Goal: Communication & Community: Answer question/provide support

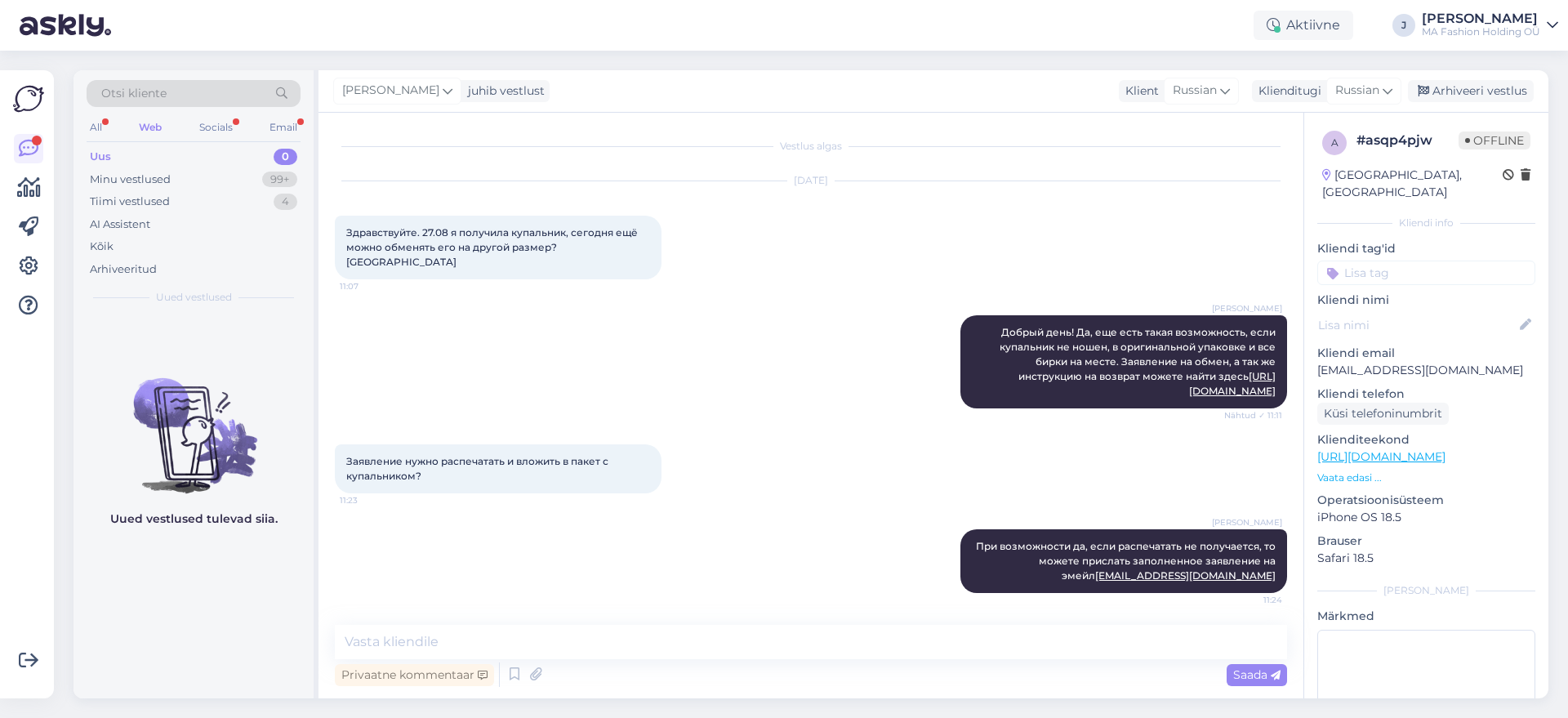
click at [235, 141] on div "All Web Socials Email" at bounding box center [193, 130] width 214 height 25
click at [225, 125] on div "Socials" at bounding box center [216, 128] width 40 height 21
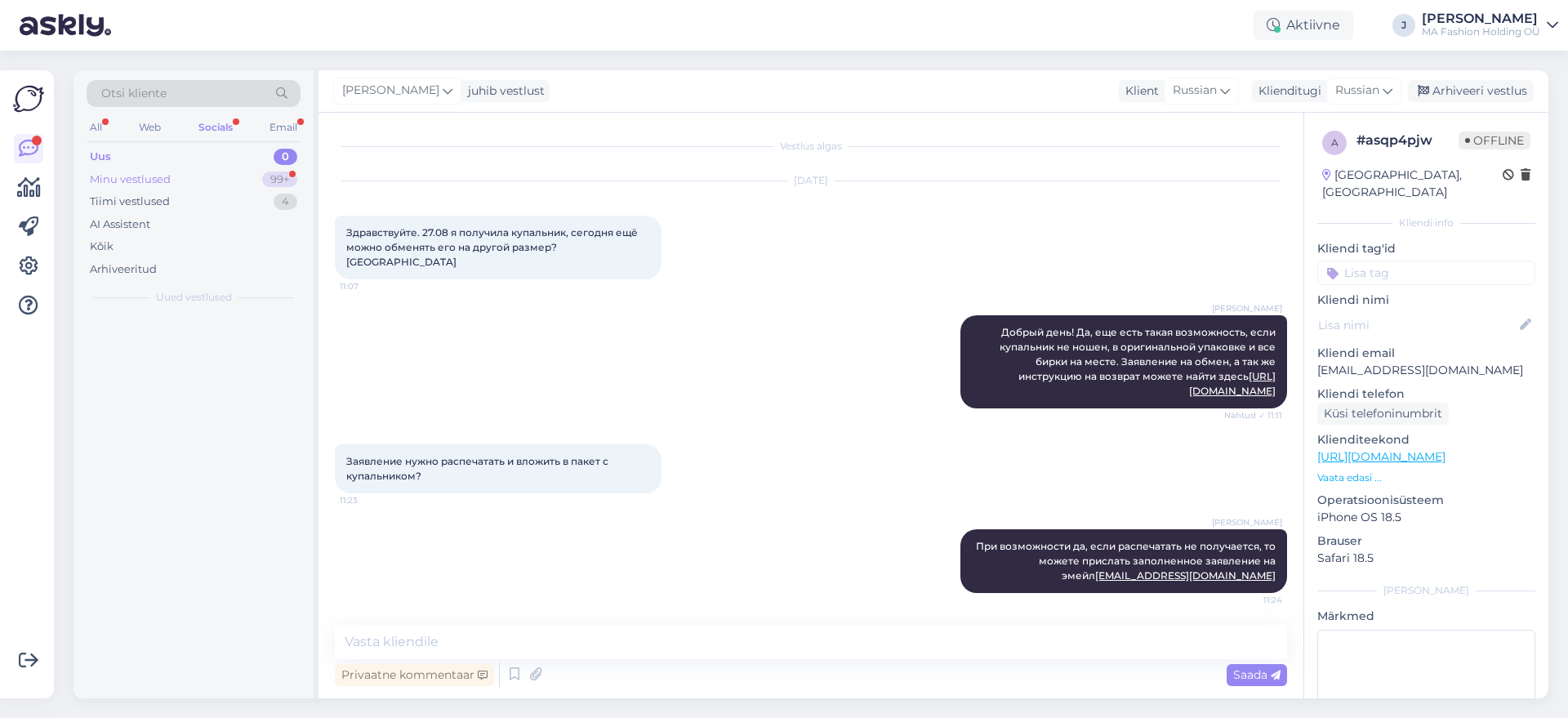
click at [239, 179] on div "Minu vestlused 99+" at bounding box center [193, 180] width 214 height 23
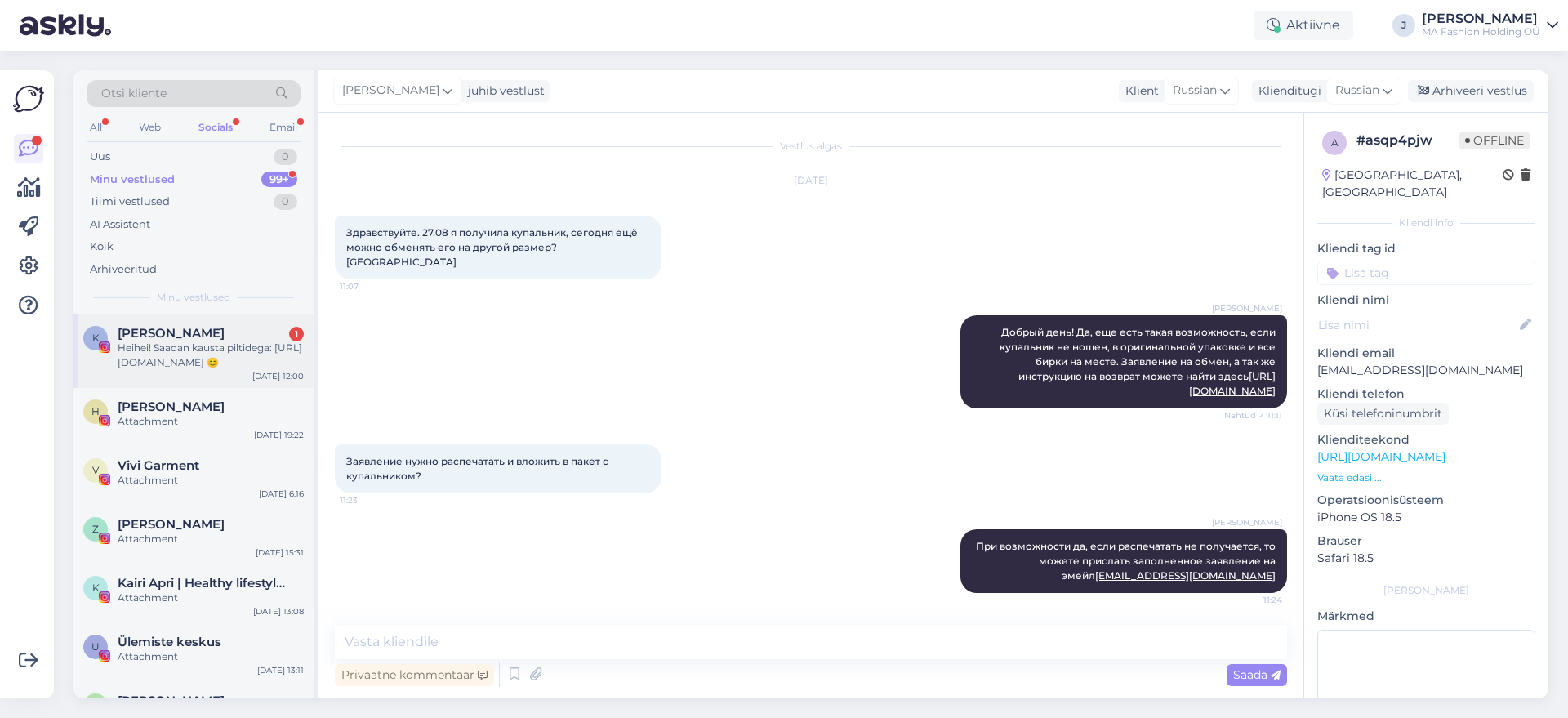
click at [247, 325] on div "K Kevad Belle 1 Heihei! Saadan kausta piltidega: [URL][DOMAIN_NAME] 😊 [DATE] 12…" at bounding box center [193, 351] width 241 height 73
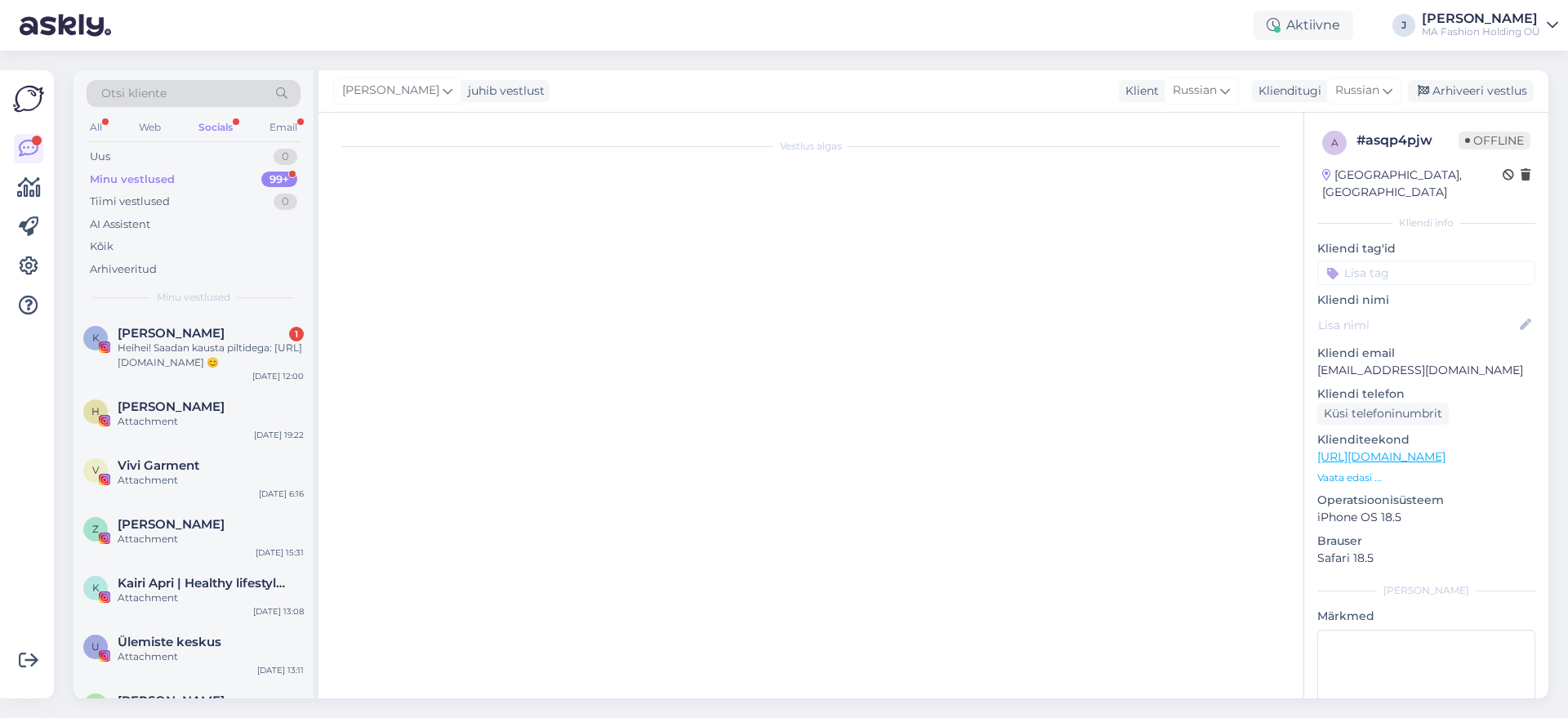
click at [251, 131] on div "All Web Socials Email" at bounding box center [193, 130] width 214 height 25
click at [282, 118] on div "Email" at bounding box center [284, 128] width 34 height 21
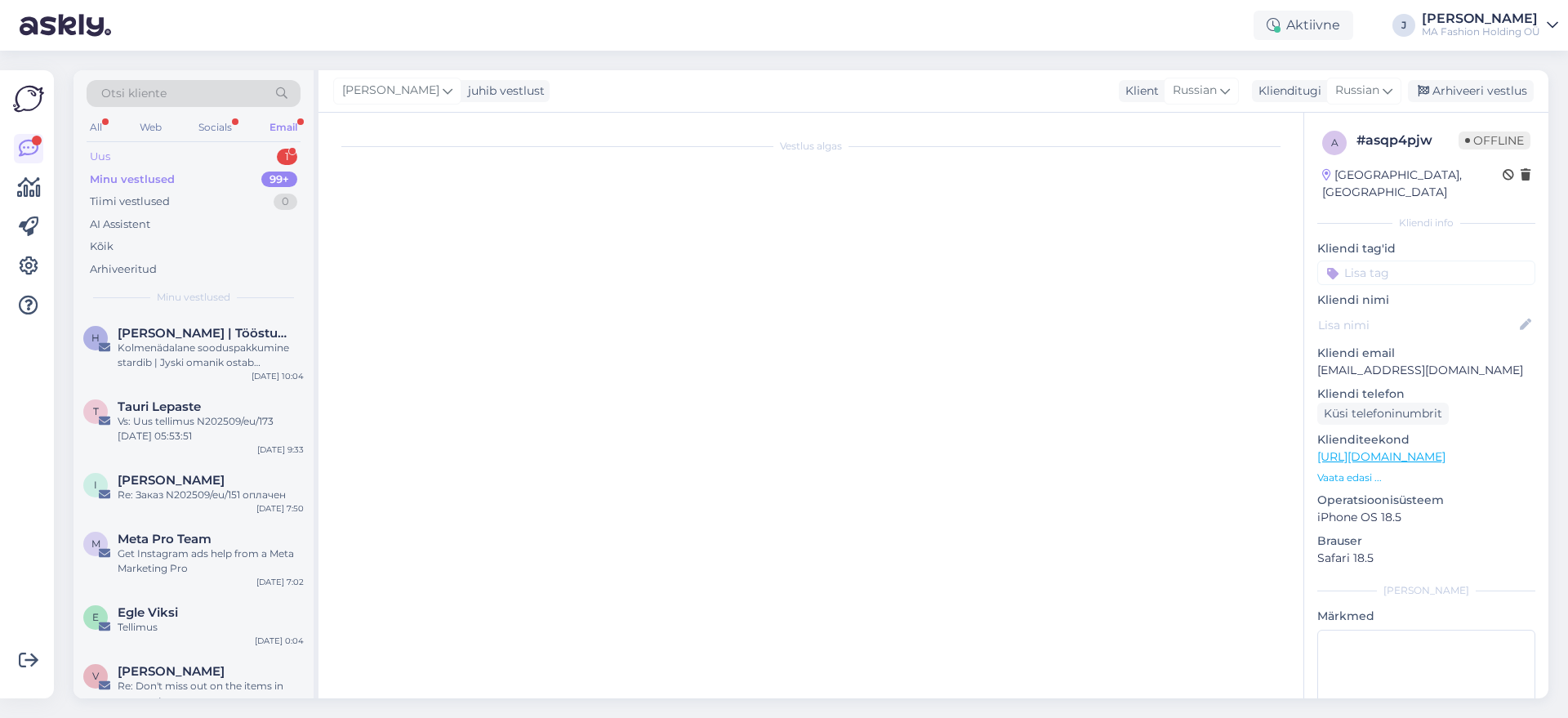
click at [249, 154] on div "Uus 1" at bounding box center [193, 157] width 214 height 23
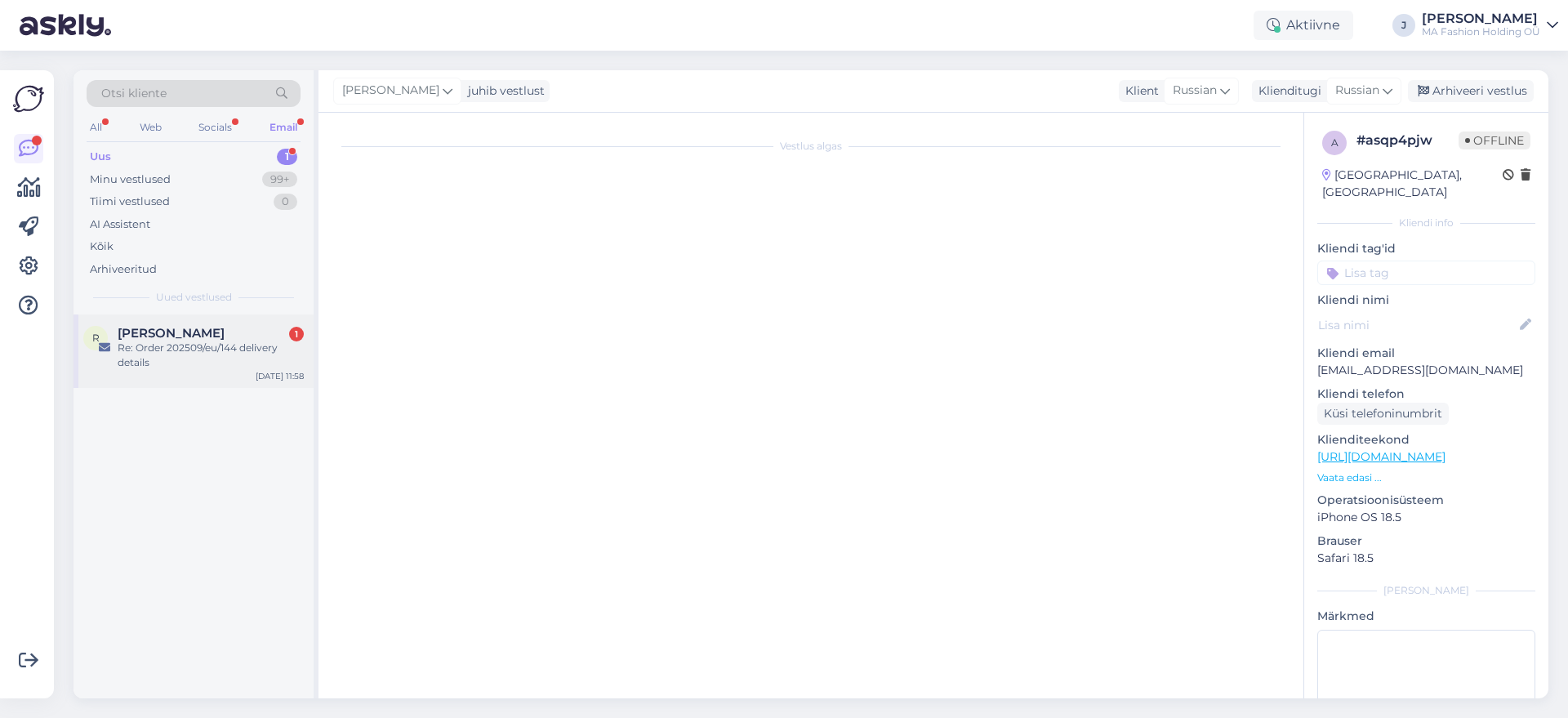
click at [242, 354] on div "Re: Order 202509/eu/144 delivery details" at bounding box center [211, 355] width 186 height 30
click at [207, 368] on div "Re: Order 202509/eu/144 delivery details" at bounding box center [211, 355] width 186 height 30
click at [320, 351] on div "Vestlus algas" at bounding box center [810, 405] width 985 height 586
click at [284, 353] on div "Re: Order 202509/eu/144 delivery details" at bounding box center [211, 355] width 186 height 30
click at [271, 153] on div "Uus 1" at bounding box center [193, 157] width 214 height 23
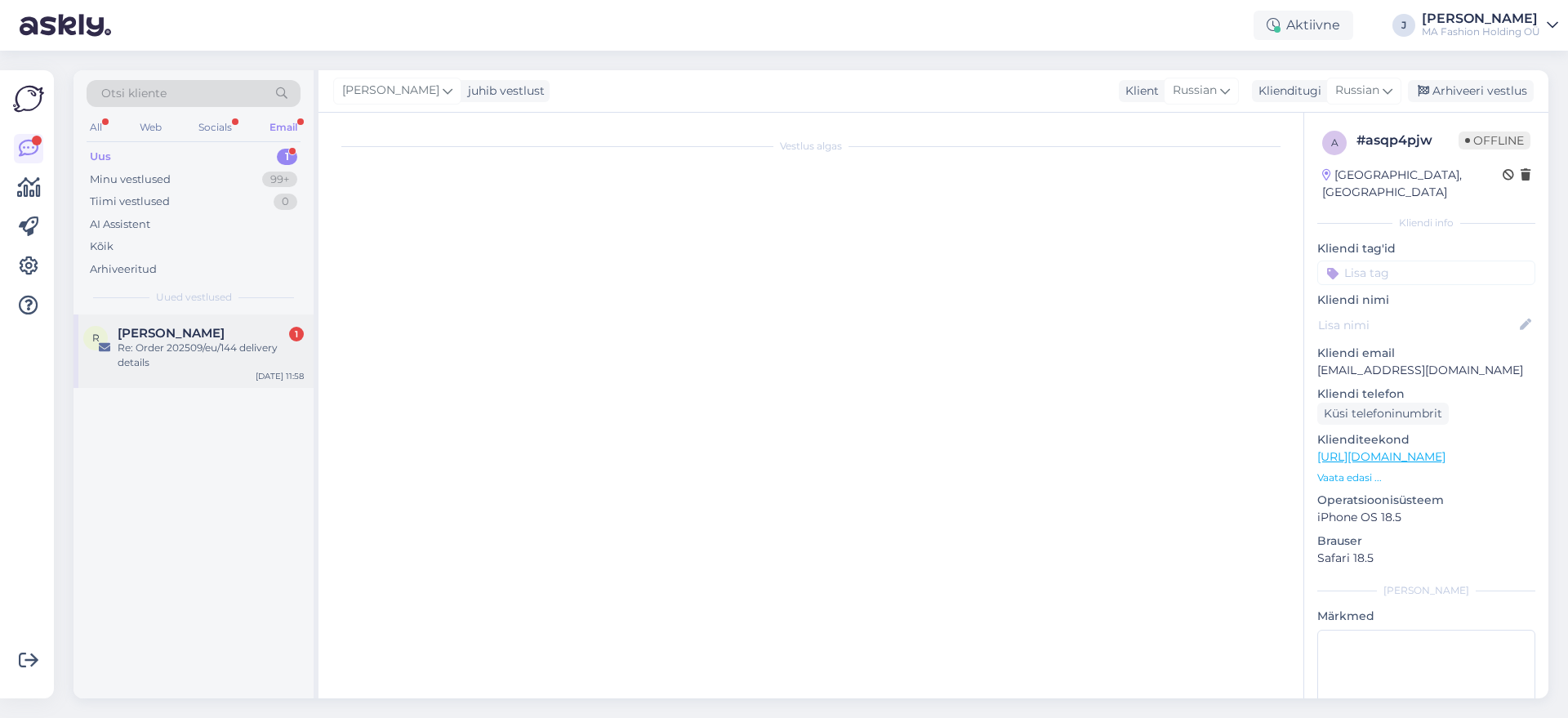
click at [261, 367] on div "Re: Order 202509/eu/144 delivery details" at bounding box center [211, 355] width 186 height 30
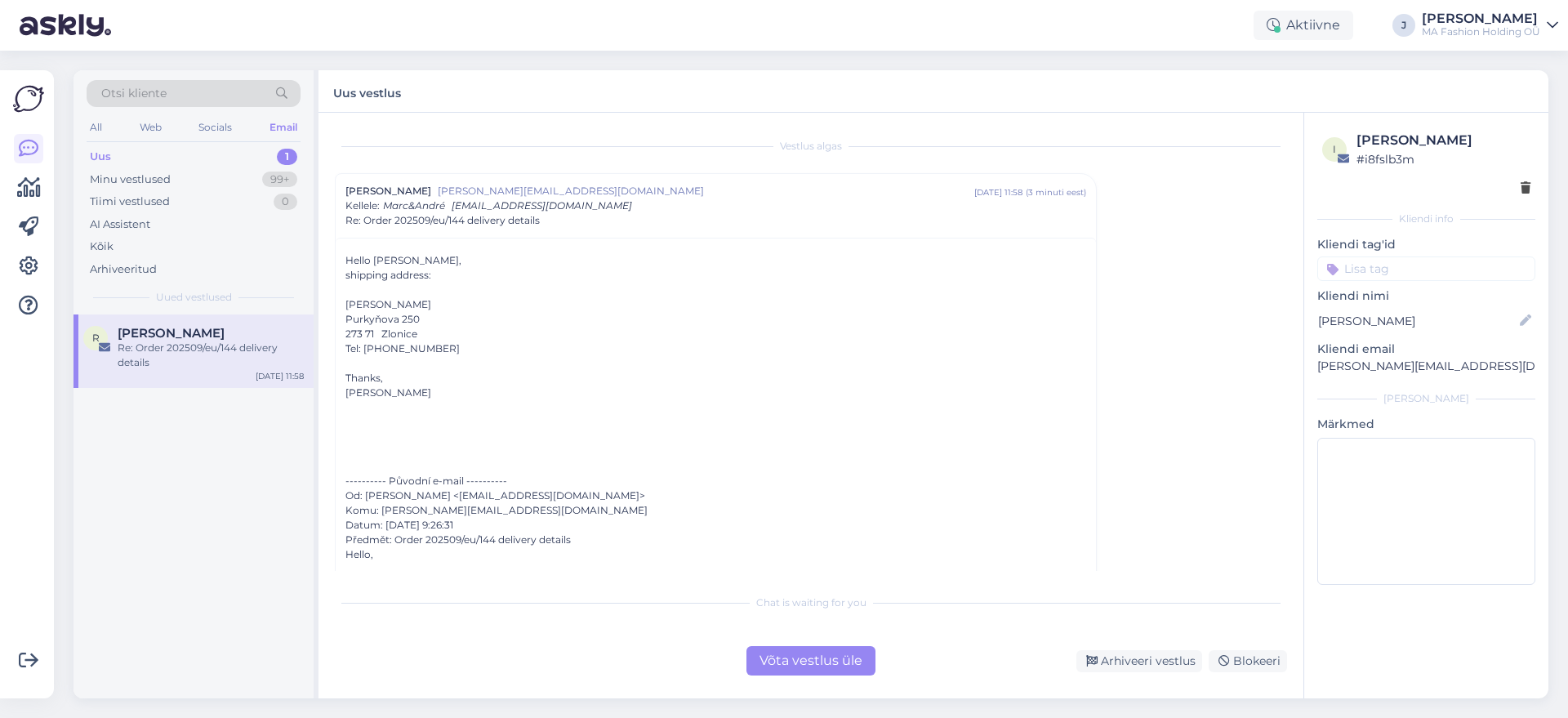
click at [818, 645] on div "Chat is waiting for you Võta vestlus üle Arhiveeri vestlus Blokeeri" at bounding box center [810, 630] width 953 height 89
click at [816, 655] on div "Võta vestlus üle" at bounding box center [811, 660] width 129 height 30
click at [857, 669] on div "Võta vestlus üle" at bounding box center [811, 660] width 129 height 30
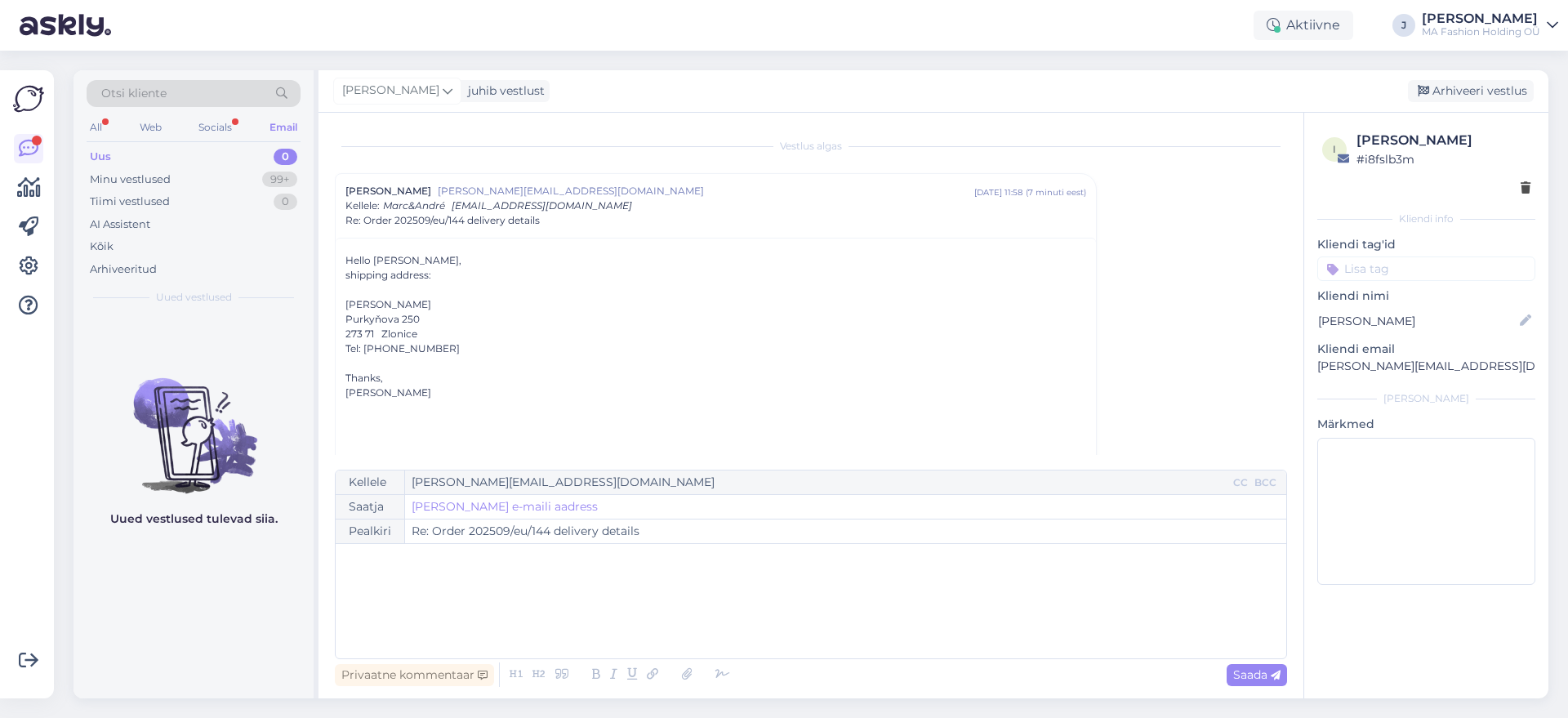
scroll to position [44, 0]
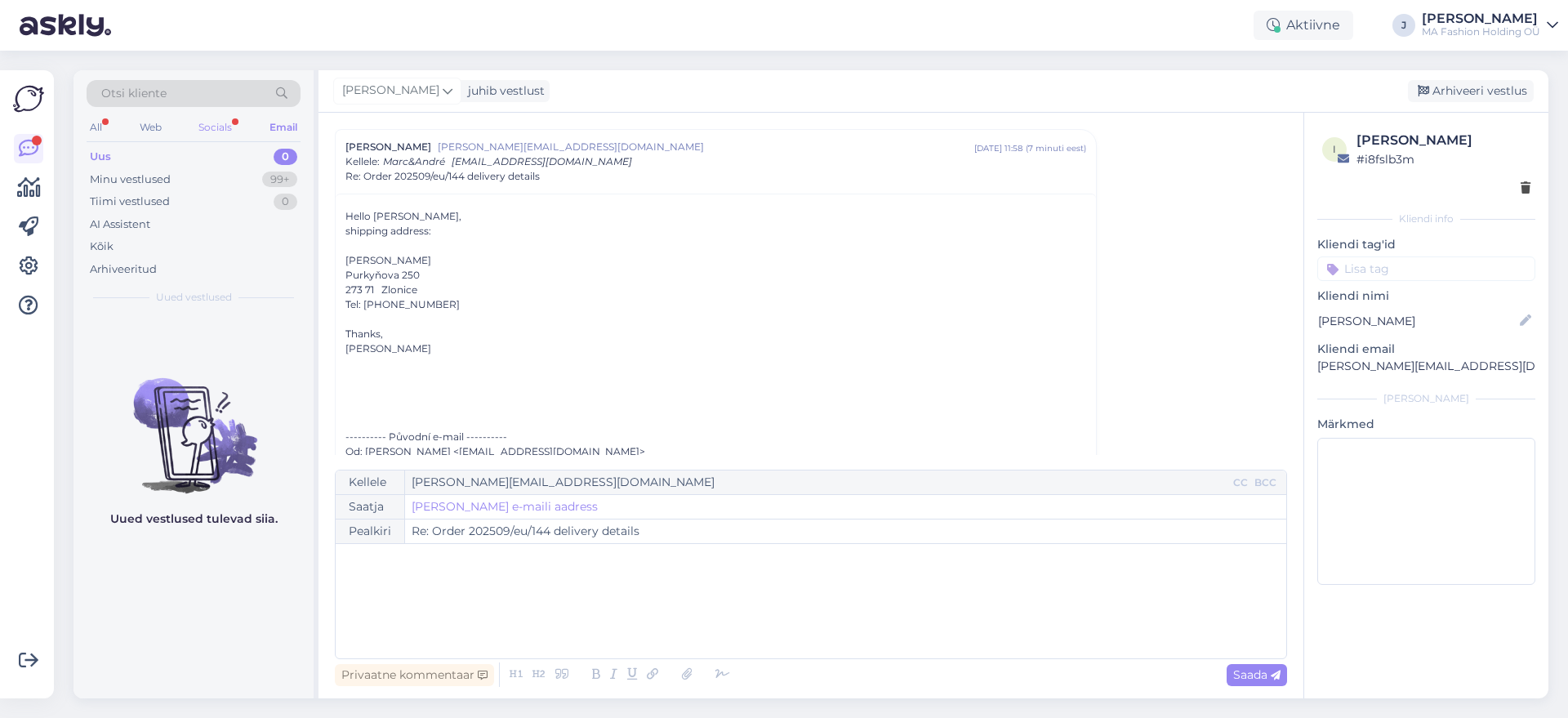
click at [221, 124] on div "Socials" at bounding box center [215, 128] width 40 height 21
click at [245, 174] on div "Minu vestlused 99+" at bounding box center [193, 180] width 214 height 23
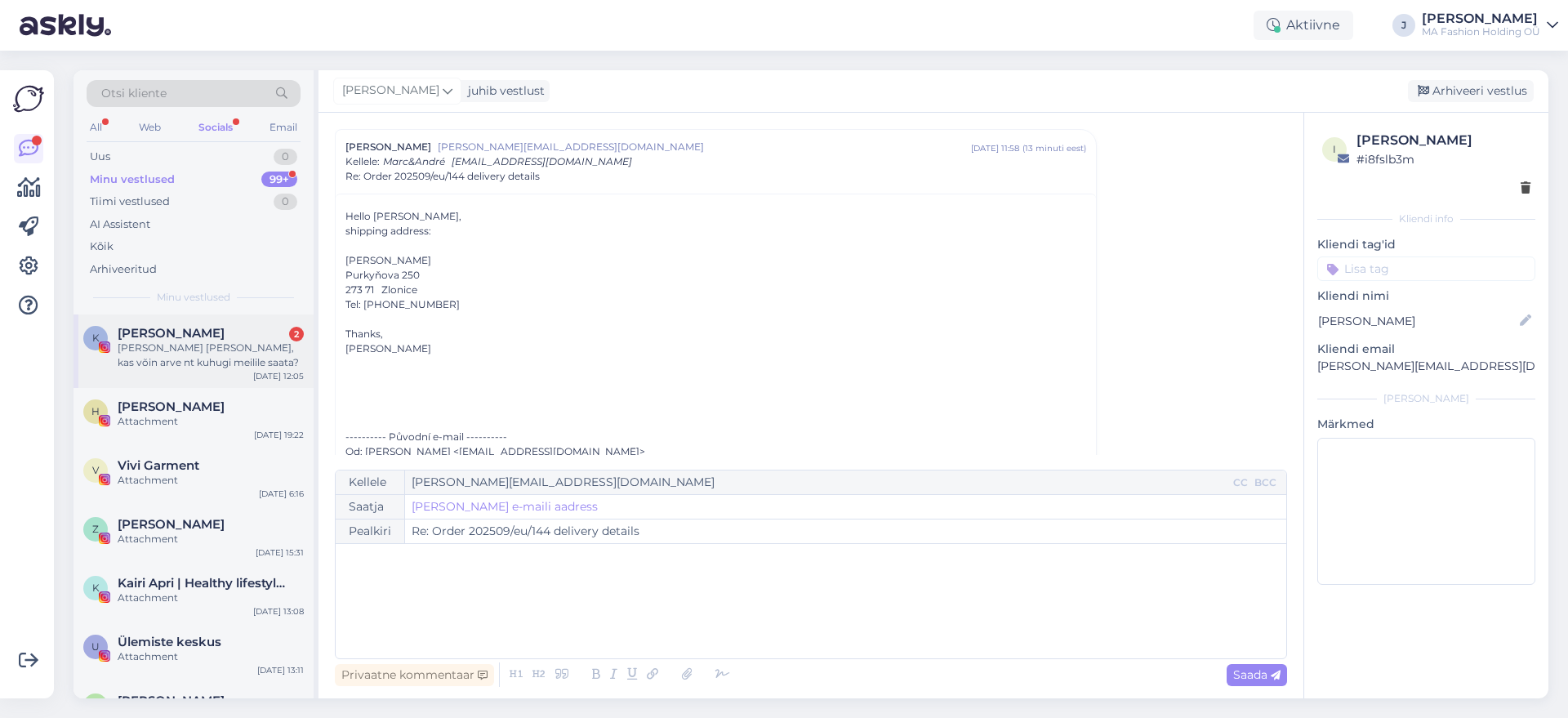
click at [258, 358] on div "[PERSON_NAME] [PERSON_NAME], kas võin arve nt kuhugi meilile saata?" at bounding box center [211, 355] width 186 height 30
